Goal: Find contact information: Find contact information

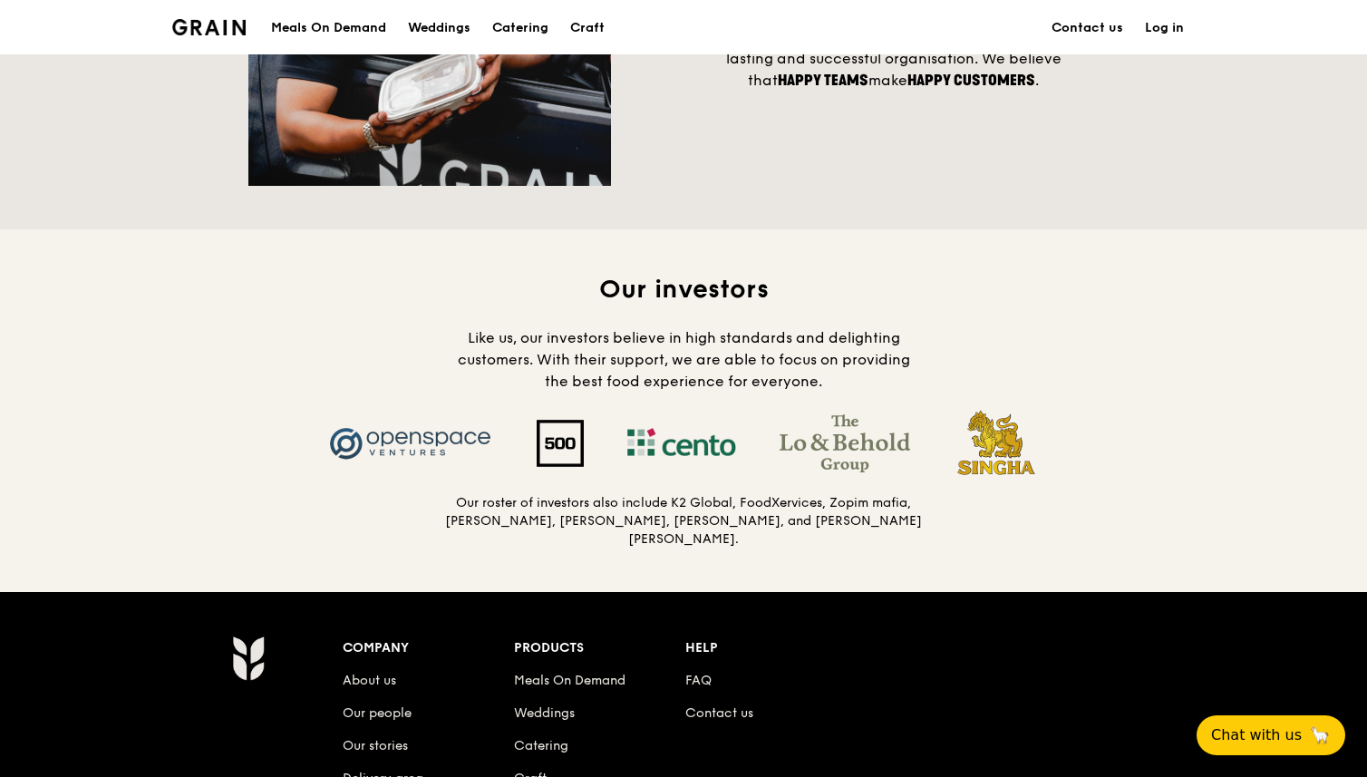
scroll to position [1617, 0]
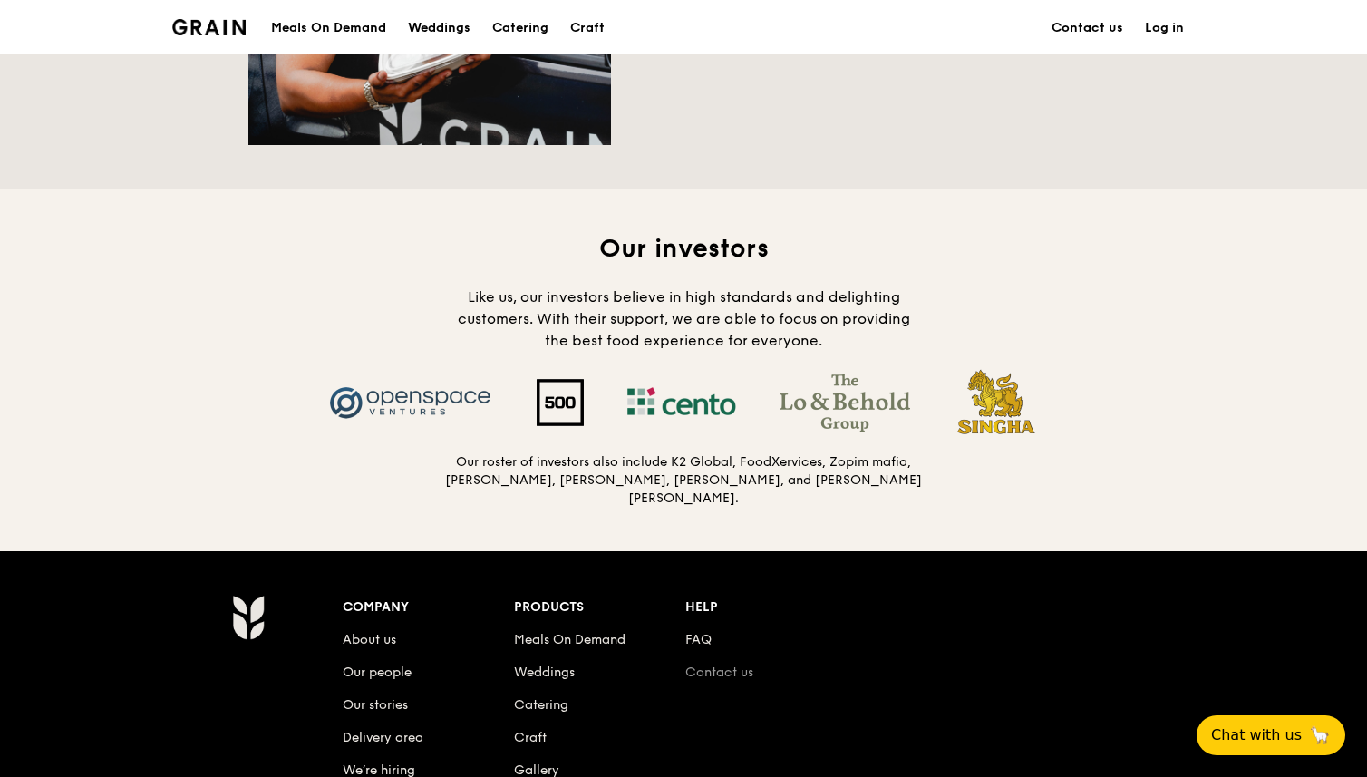
click at [738, 665] on link "Contact us" at bounding box center [719, 672] width 68 height 15
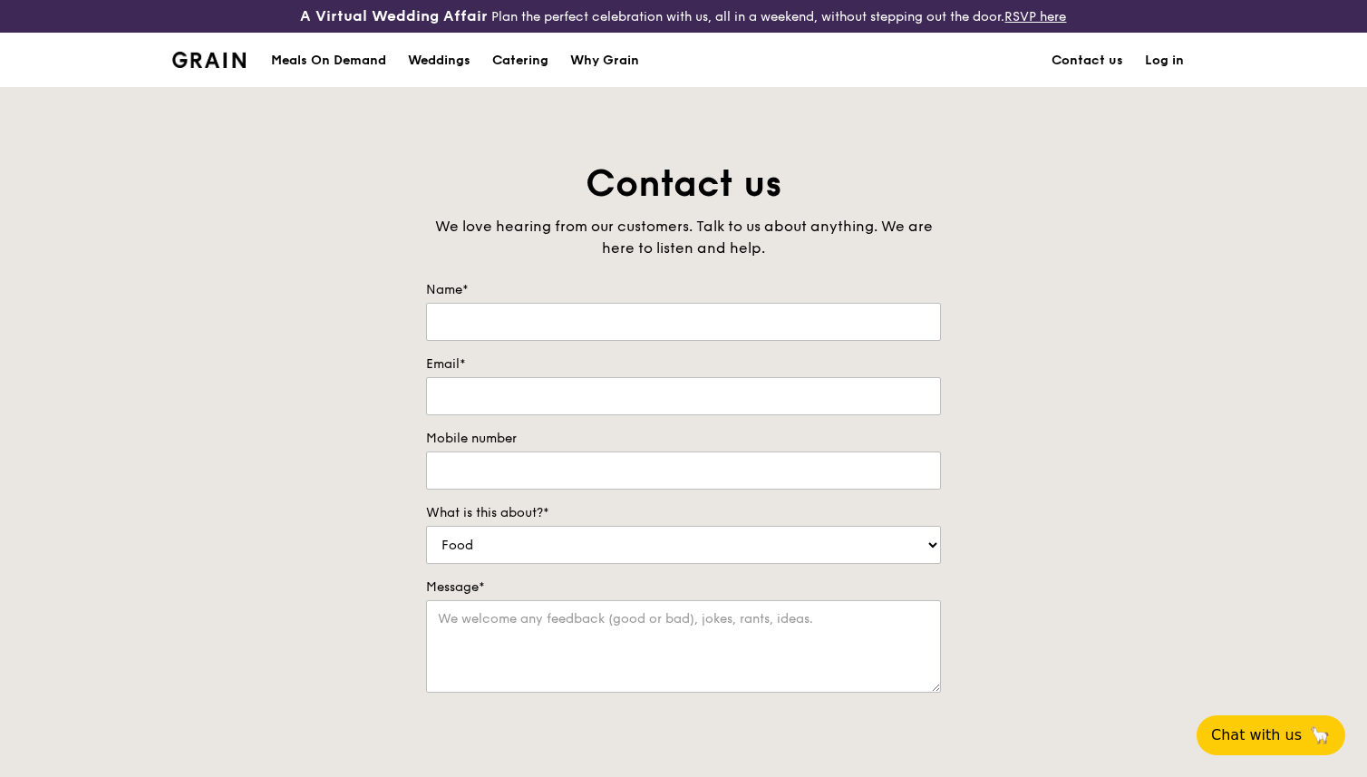
click at [222, 63] on img at bounding box center [208, 60] width 73 height 16
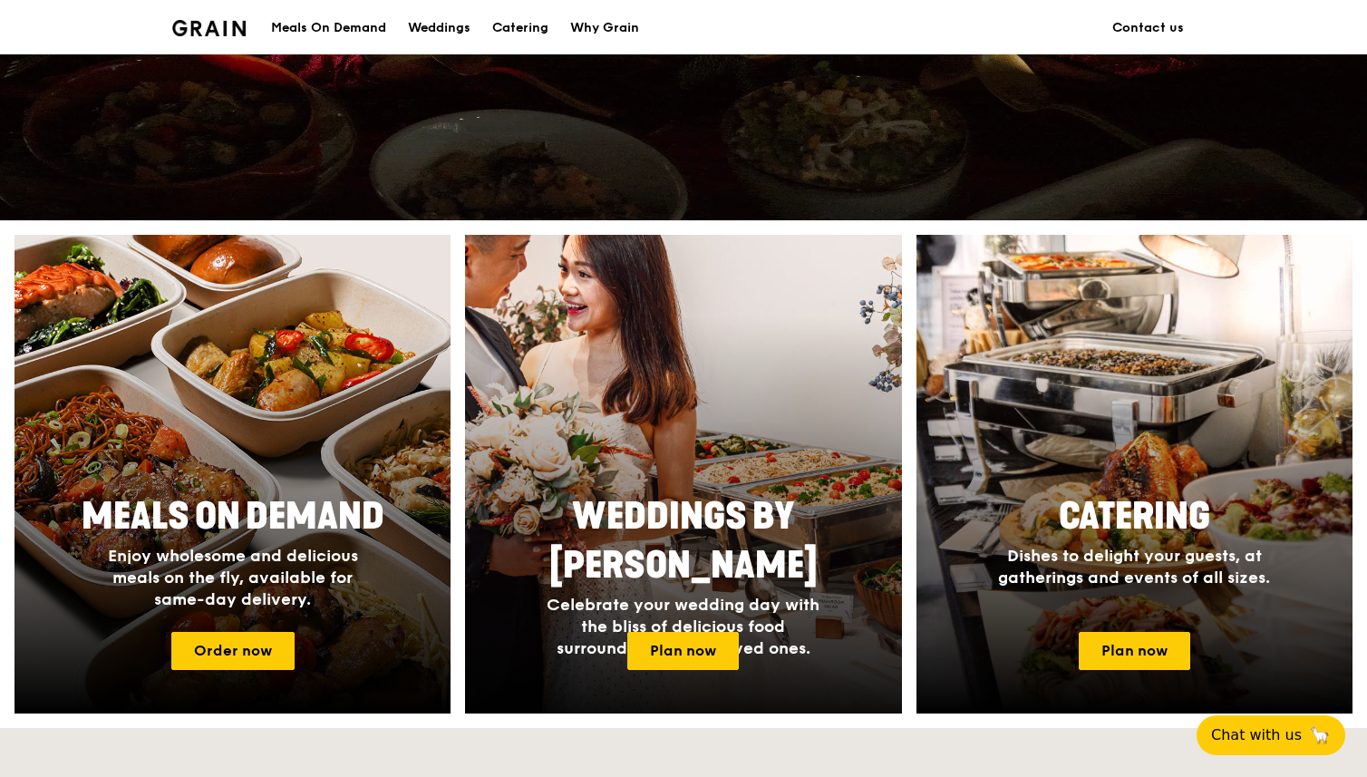
scroll to position [751, 0]
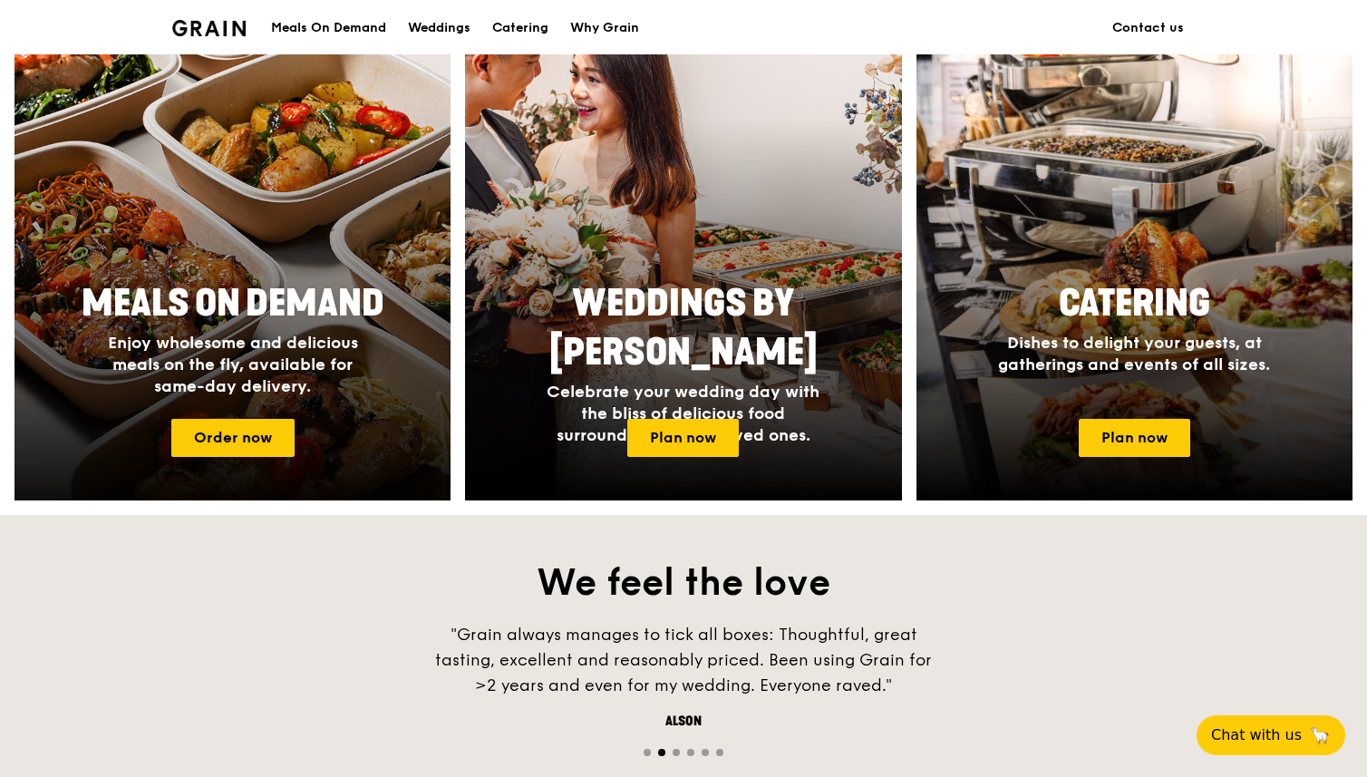
click at [323, 265] on div at bounding box center [233, 261] width 480 height 527
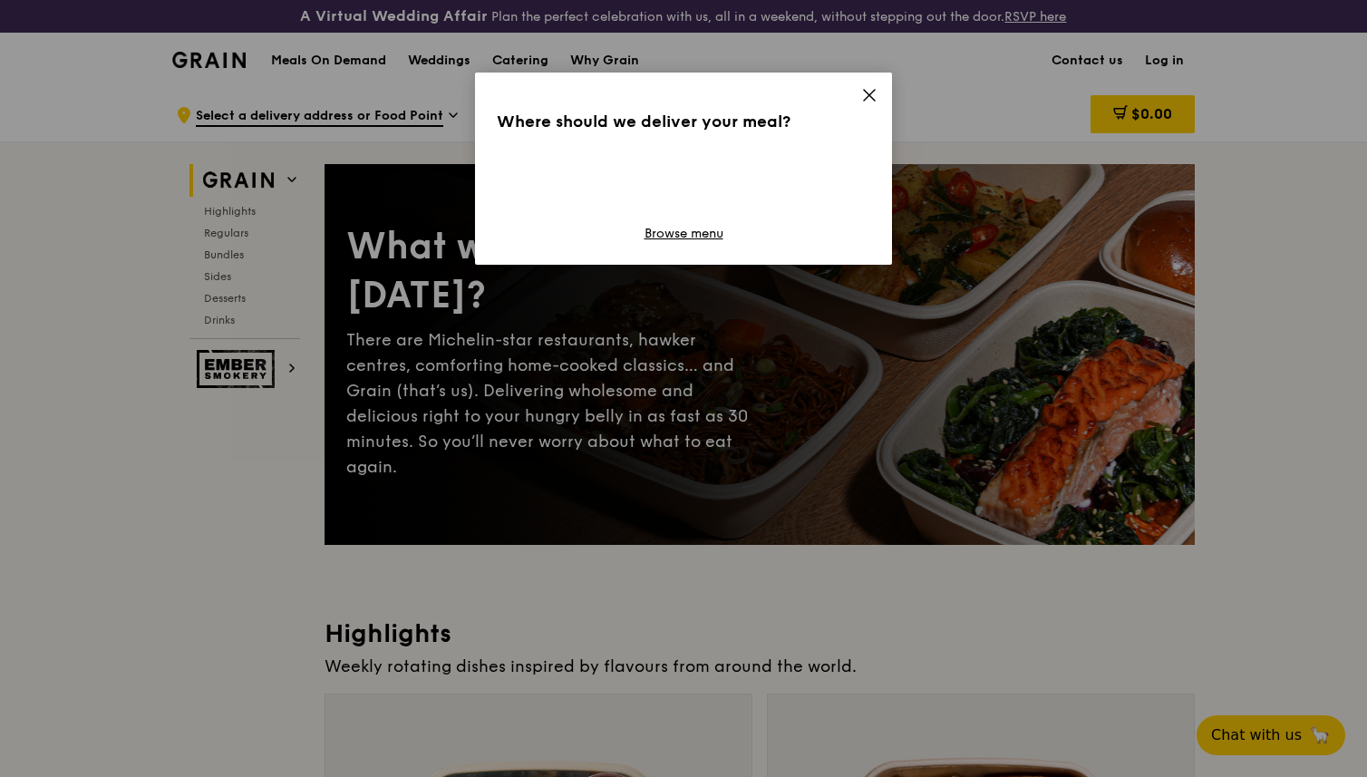
click at [867, 97] on icon at bounding box center [869, 95] width 11 height 11
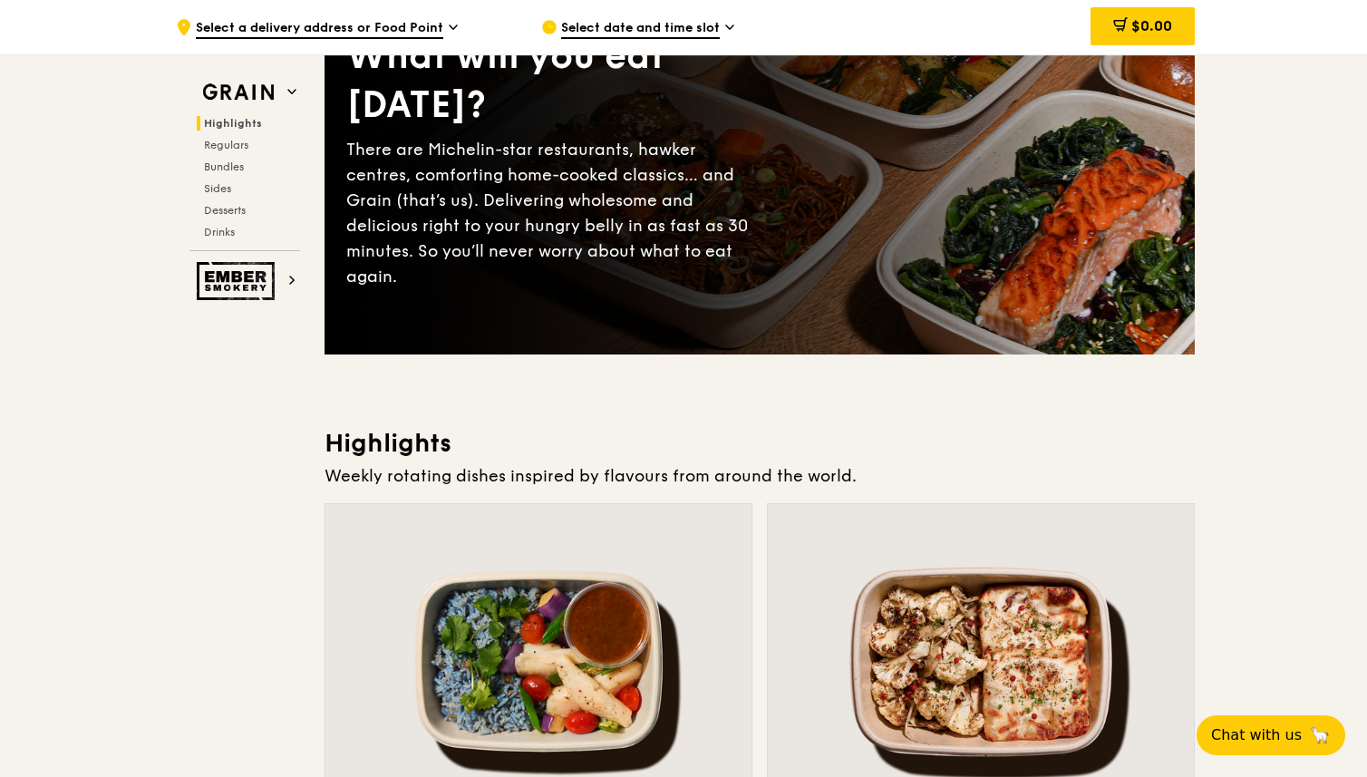
scroll to position [628, 0]
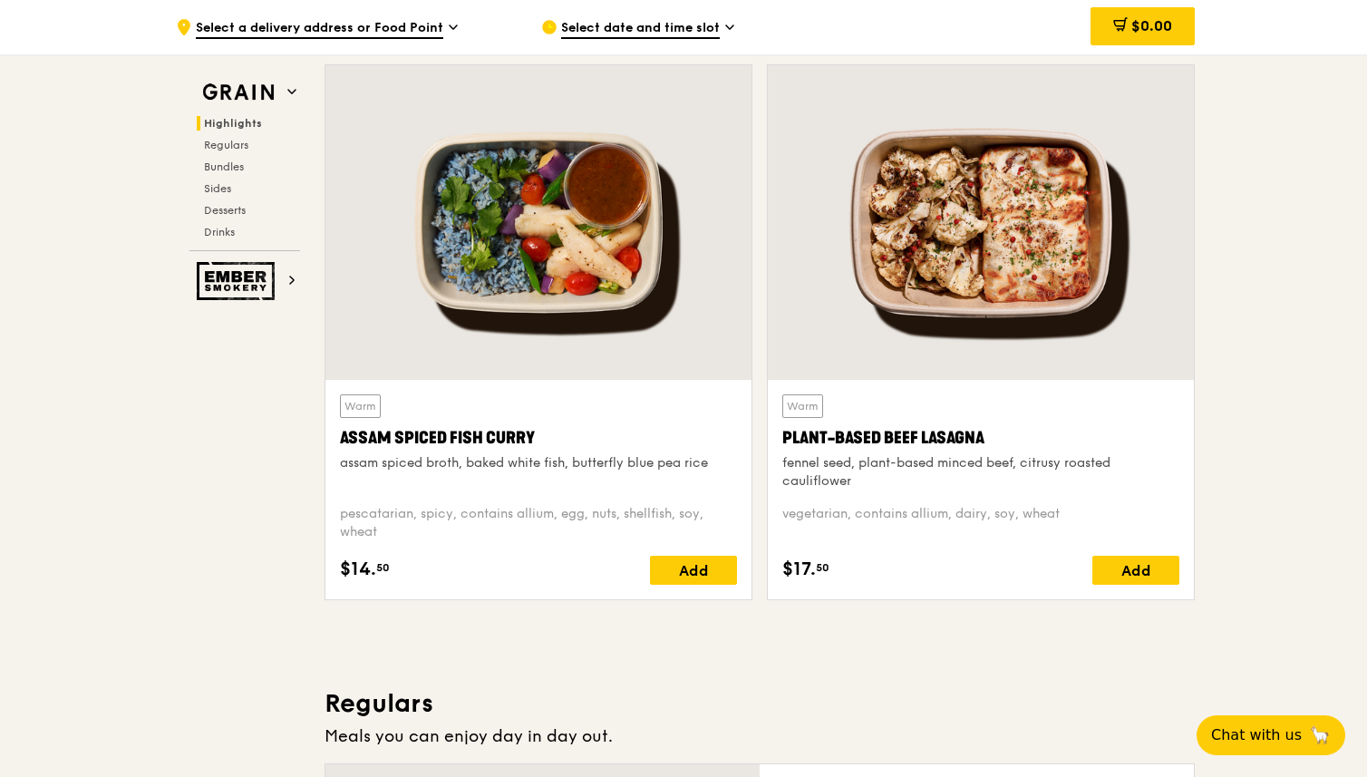
click at [534, 238] on div at bounding box center [538, 222] width 426 height 315
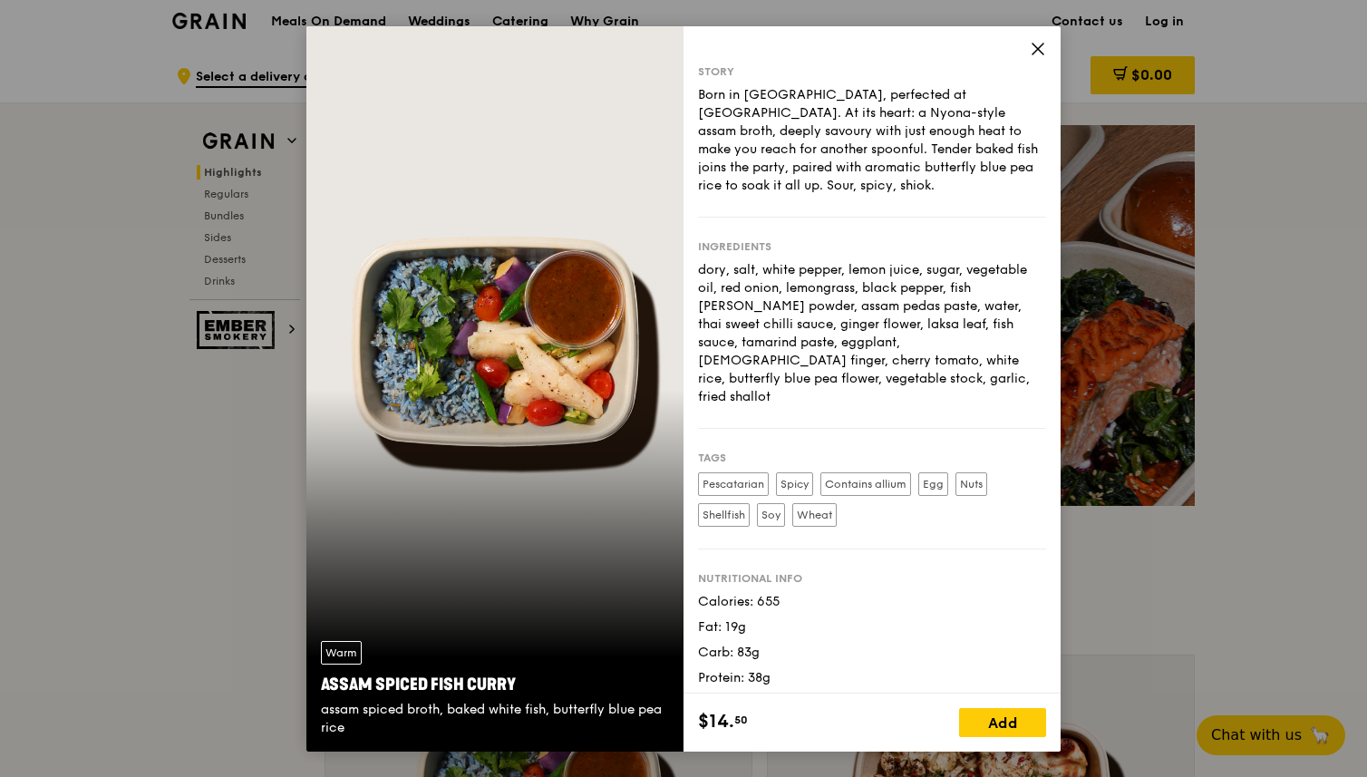
scroll to position [0, 0]
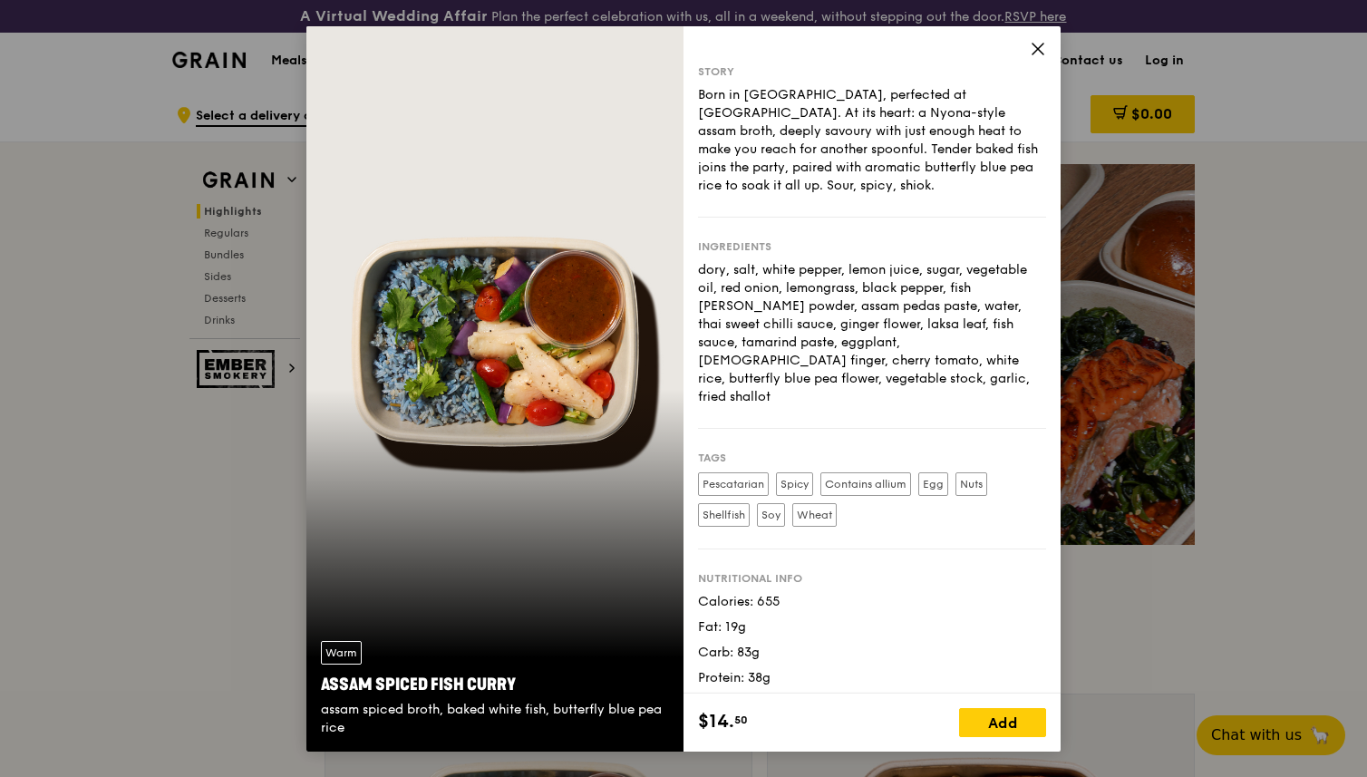
click at [1034, 57] on span at bounding box center [1038, 52] width 16 height 20
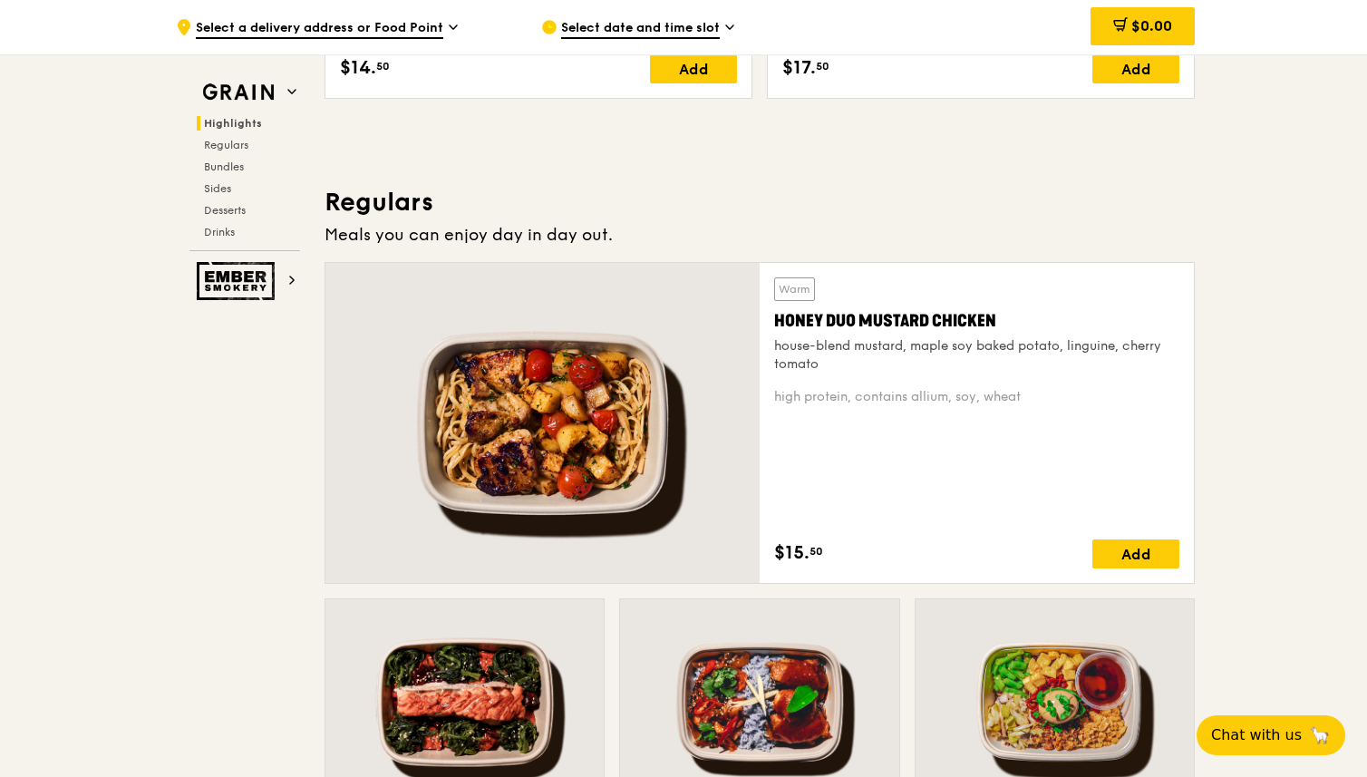
scroll to position [1451, 0]
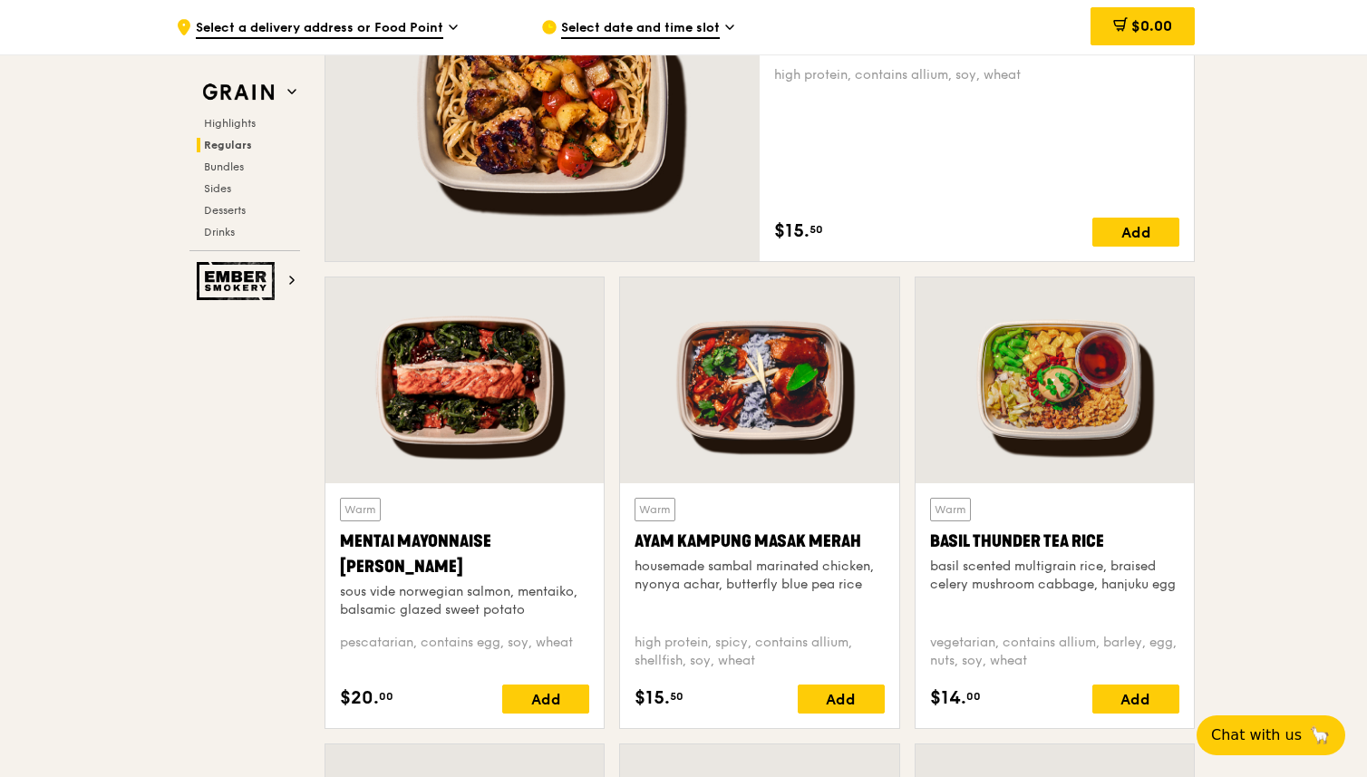
click at [488, 422] on div at bounding box center [464, 380] width 278 height 206
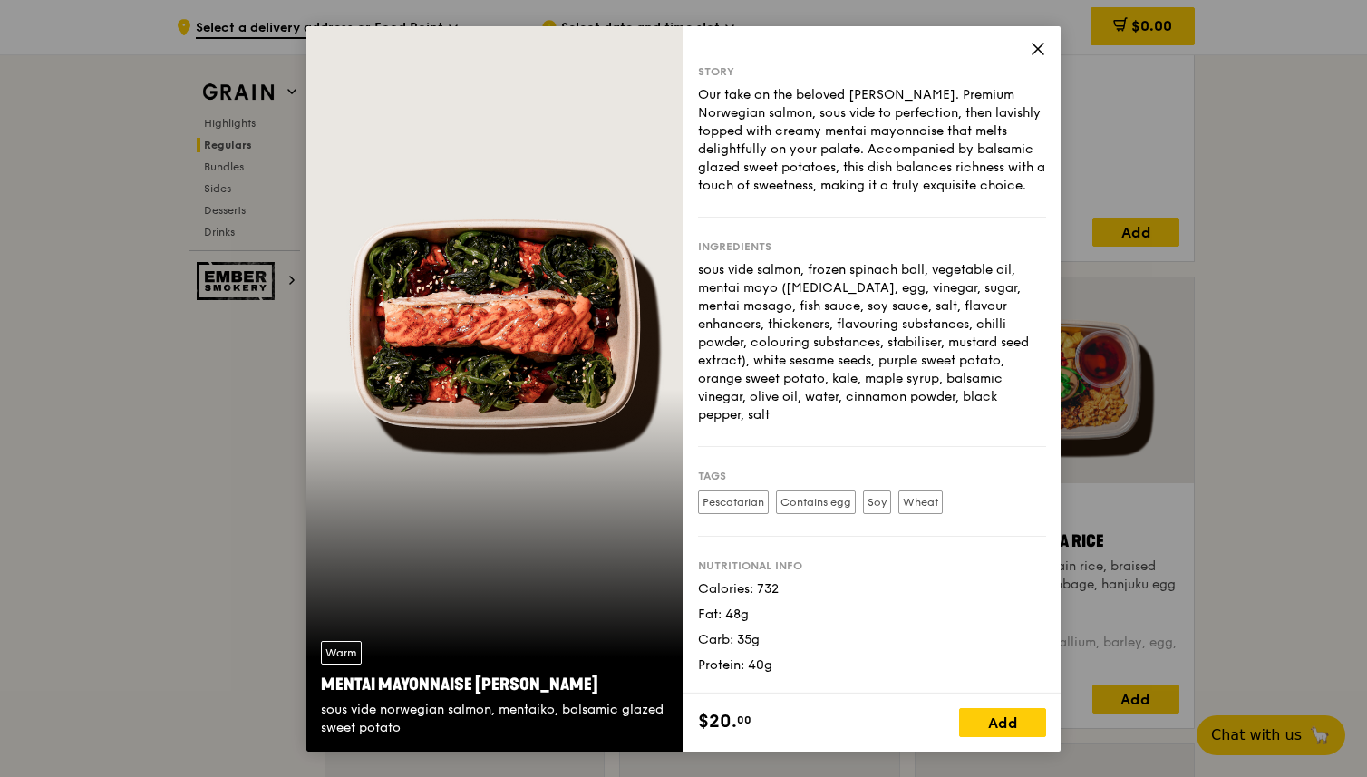
click at [1042, 47] on icon at bounding box center [1038, 49] width 16 height 16
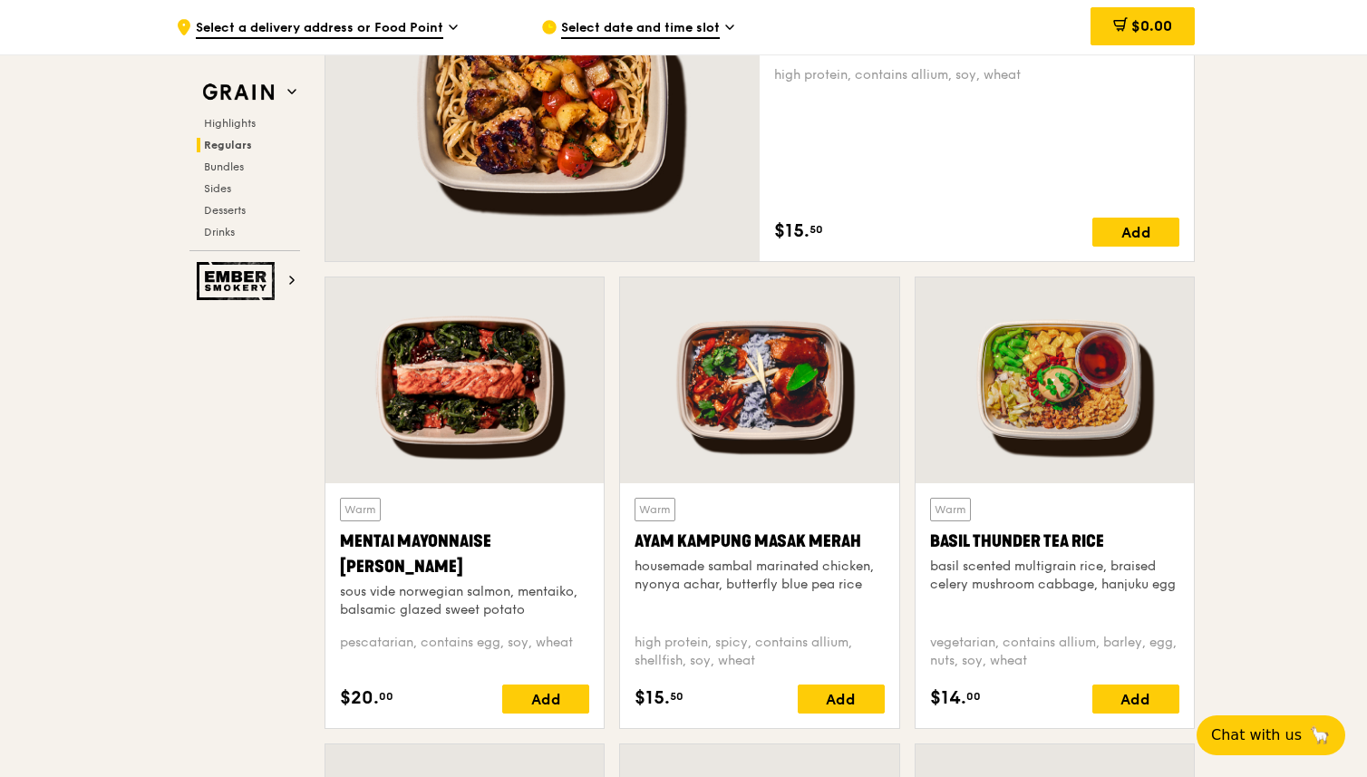
click at [1118, 368] on div at bounding box center [1055, 380] width 278 height 206
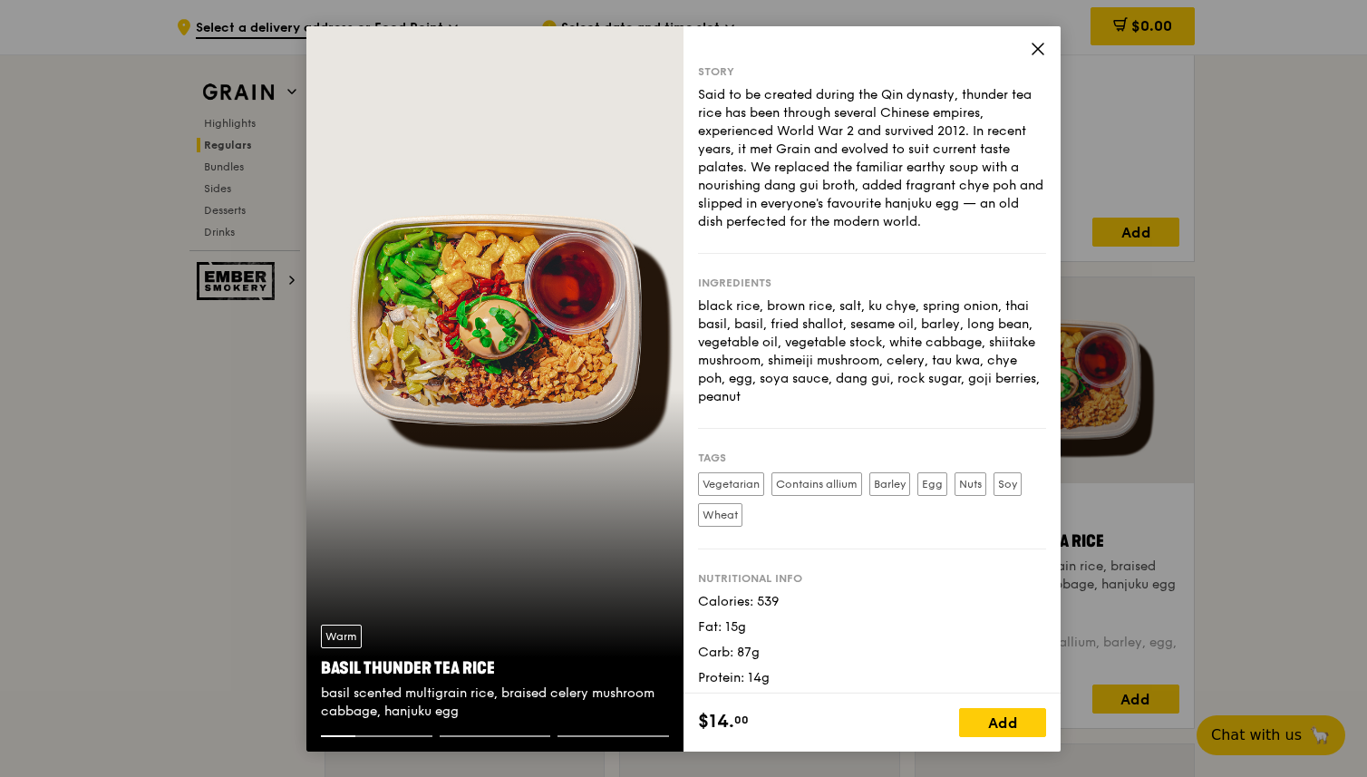
click at [1037, 55] on icon at bounding box center [1038, 49] width 16 height 16
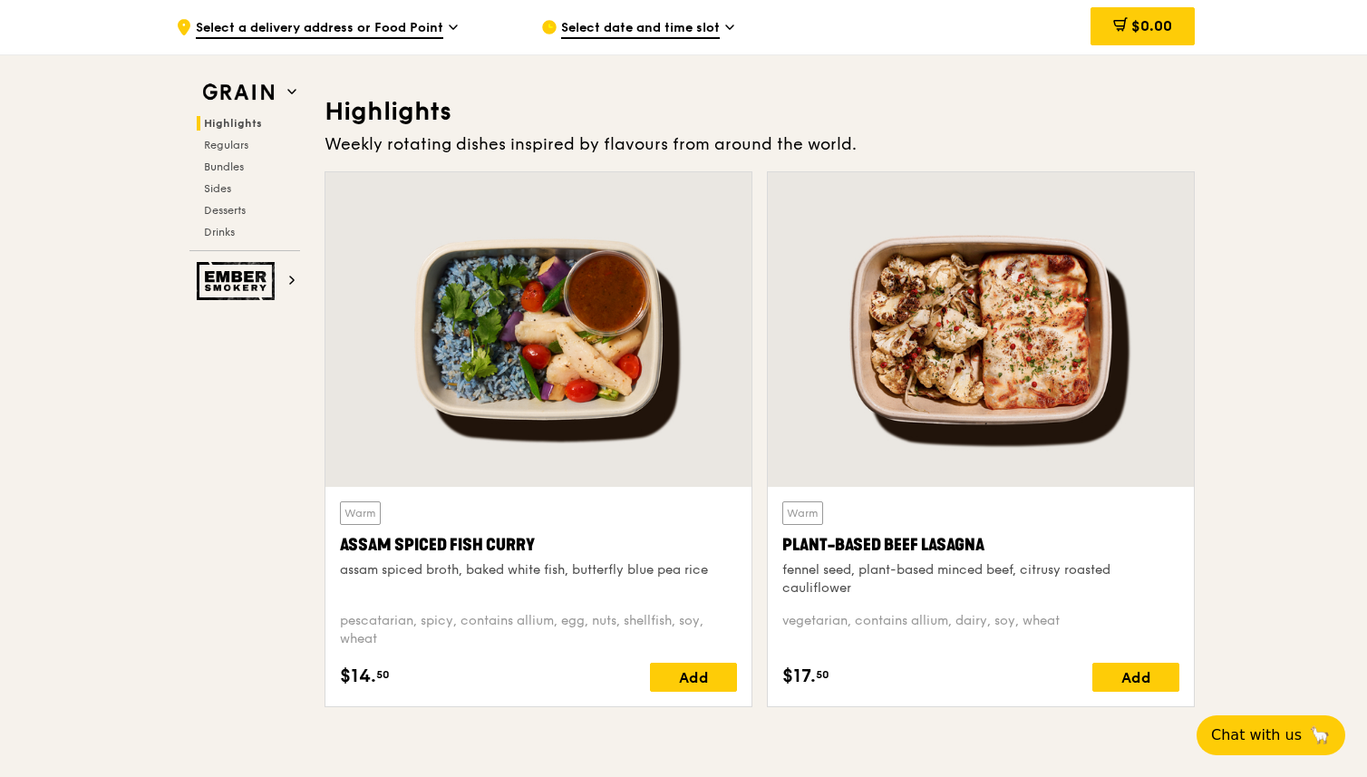
scroll to position [0, 0]
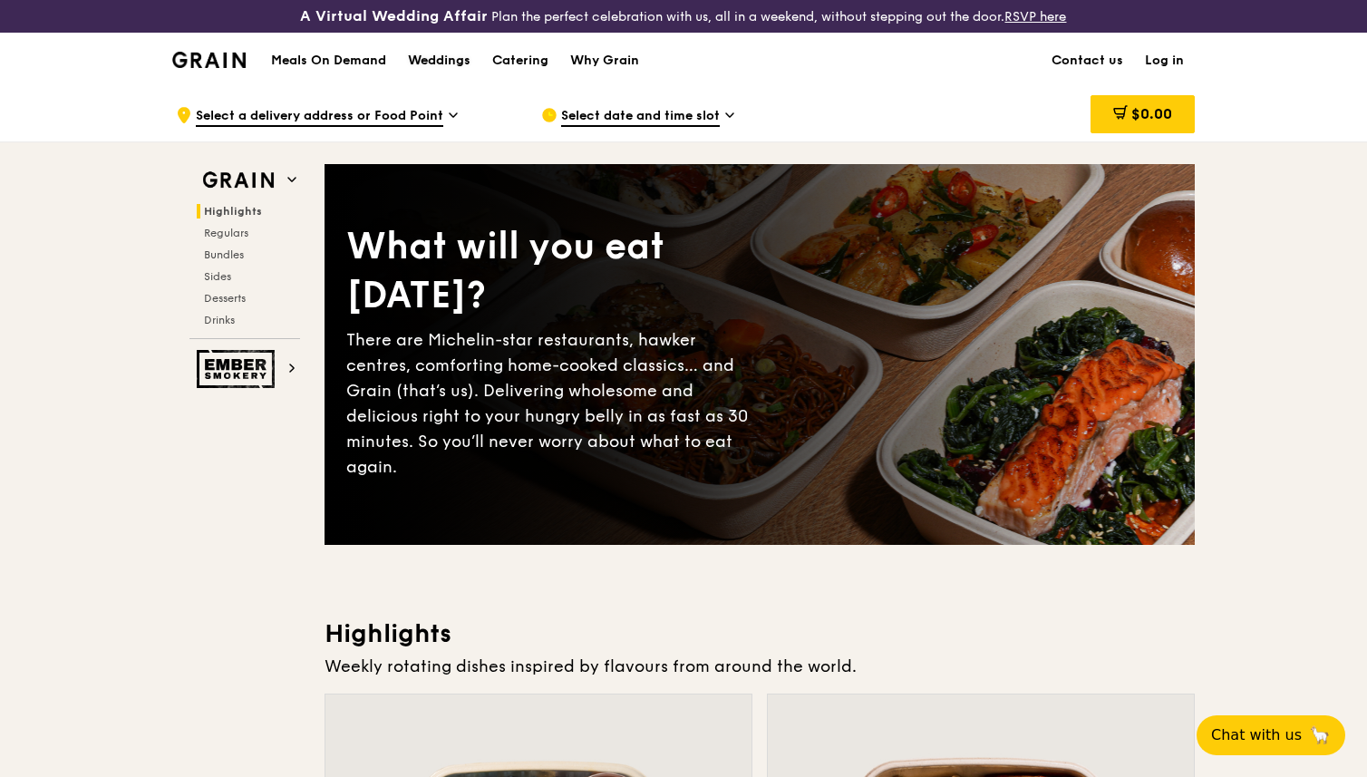
click at [411, 54] on div "Weddings" at bounding box center [439, 61] width 63 height 54
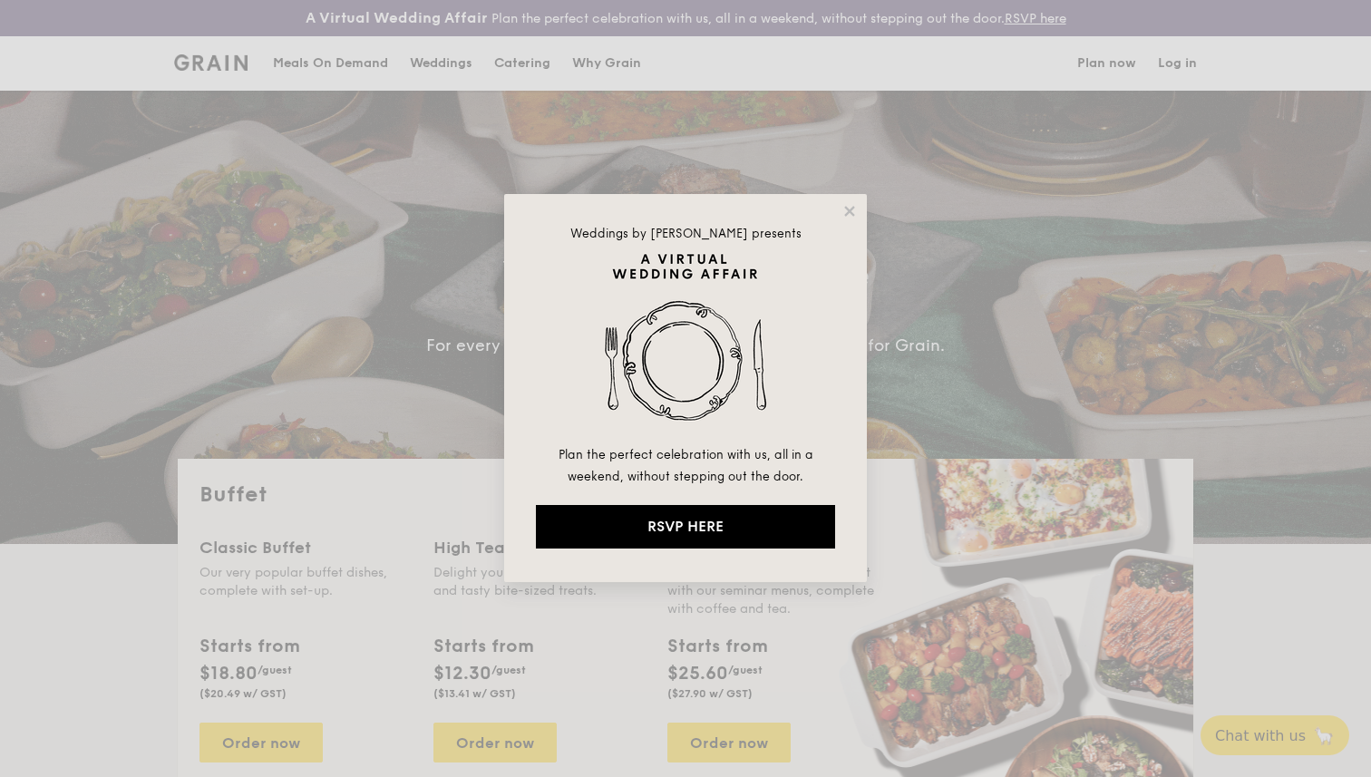
select select
click at [845, 208] on icon at bounding box center [849, 211] width 16 height 16
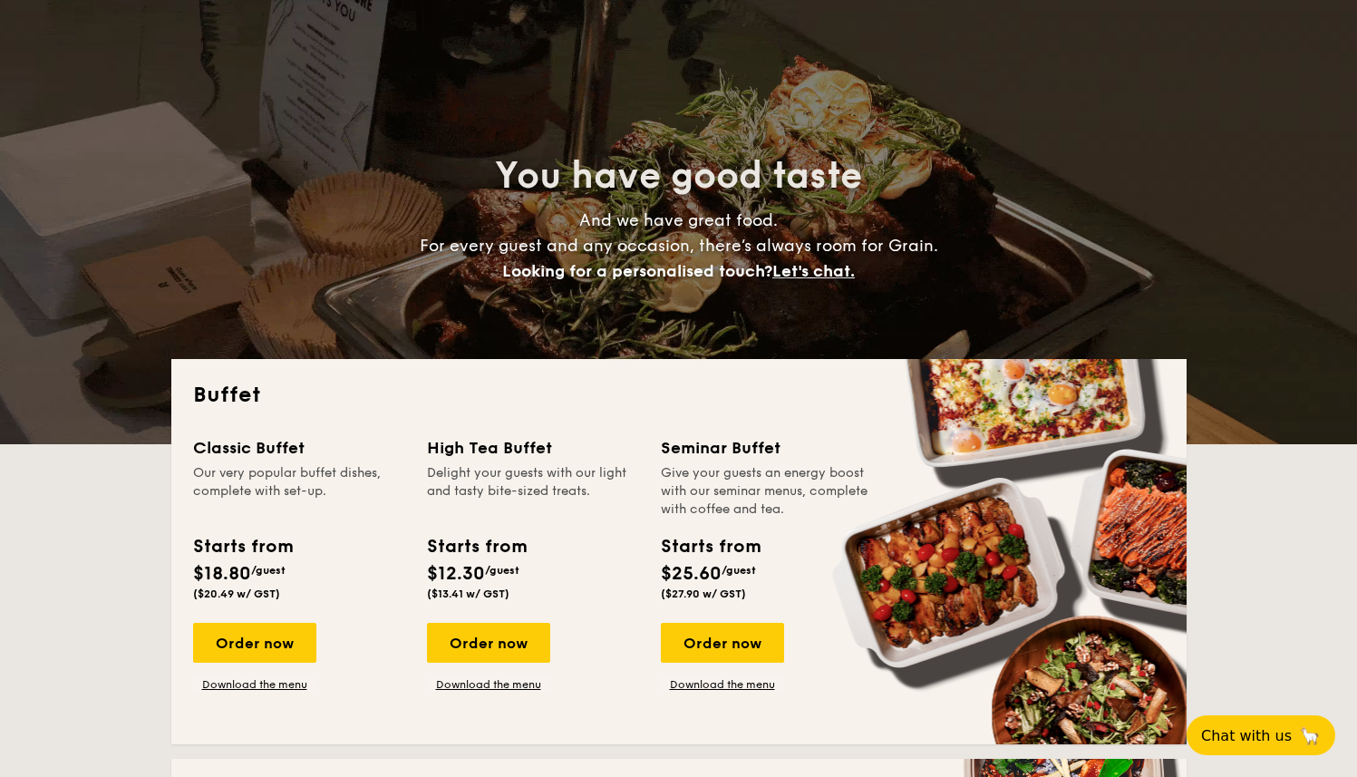
scroll to position [357, 0]
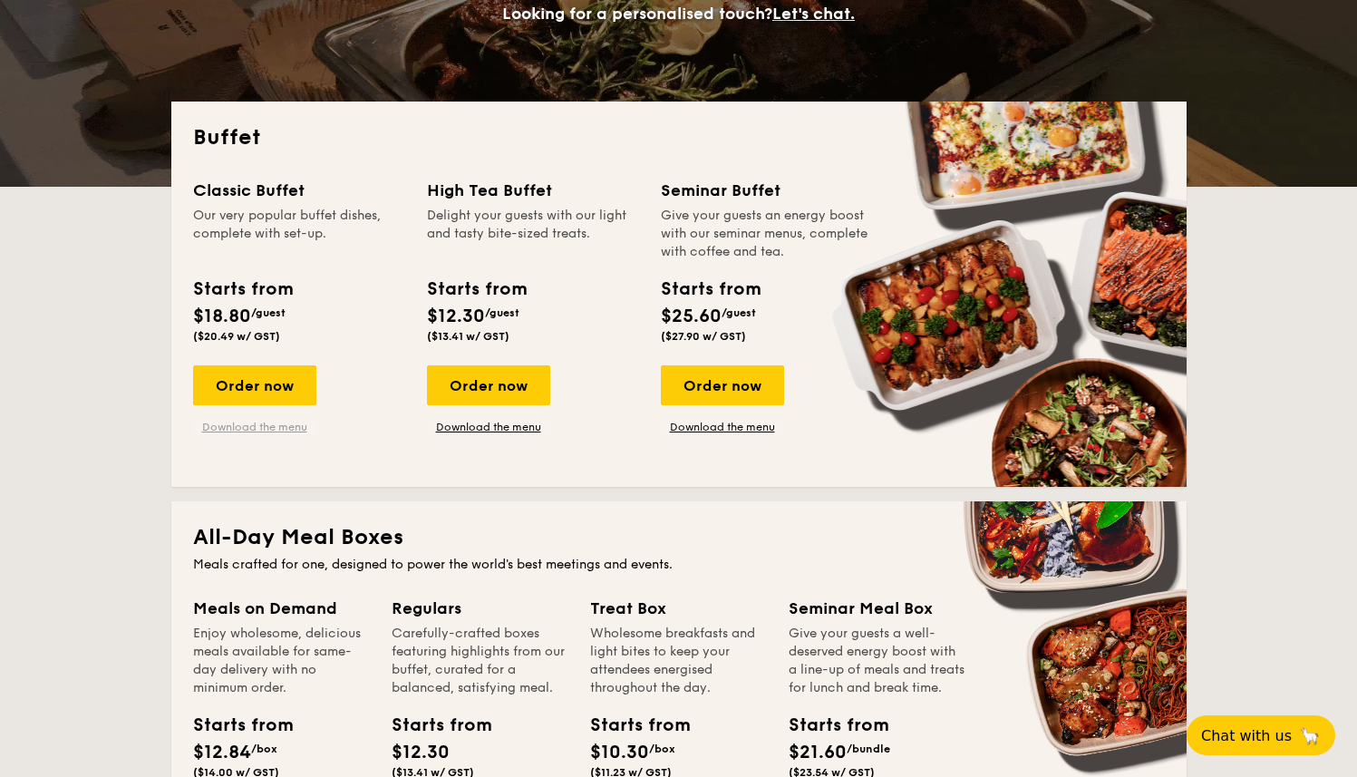
click at [260, 428] on link "Download the menu" at bounding box center [254, 427] width 123 height 15
